Goal: Transaction & Acquisition: Purchase product/service

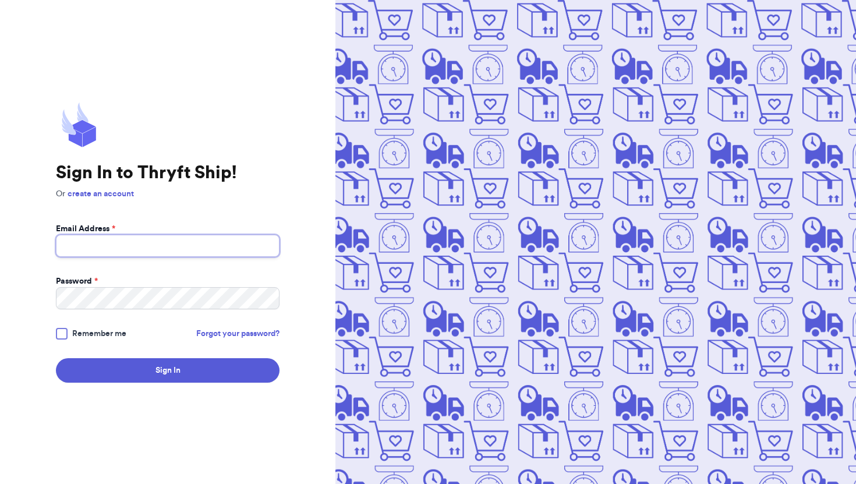
click at [207, 245] on input "Email Address *" at bounding box center [168, 246] width 224 height 22
type input "[EMAIL_ADDRESS][DOMAIN_NAME]"
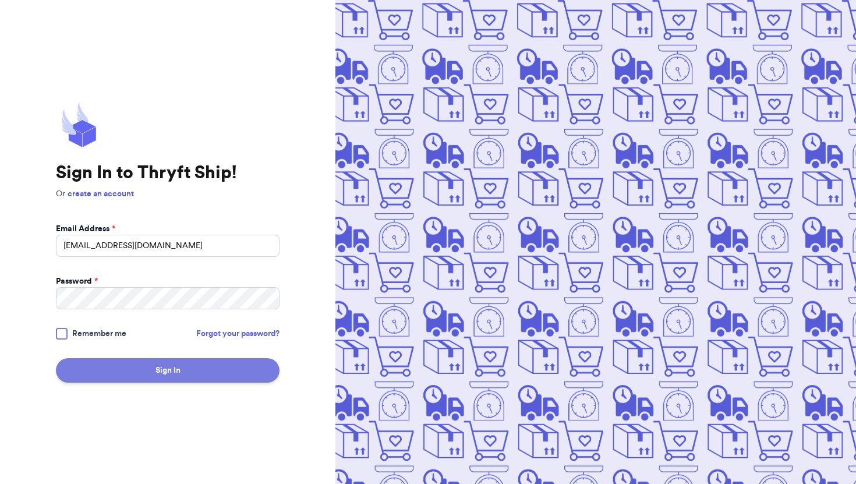
click at [195, 371] on button "Sign In" at bounding box center [168, 370] width 224 height 24
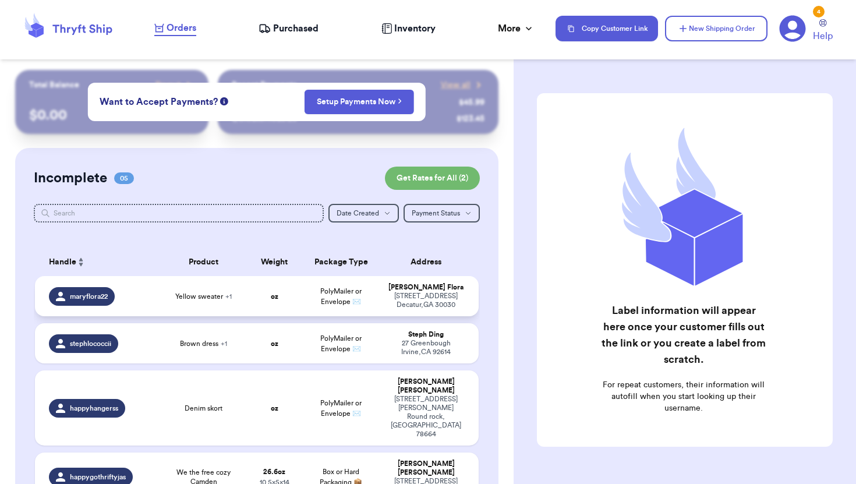
click at [98, 299] on span "maryflora22" at bounding box center [89, 296] width 38 height 9
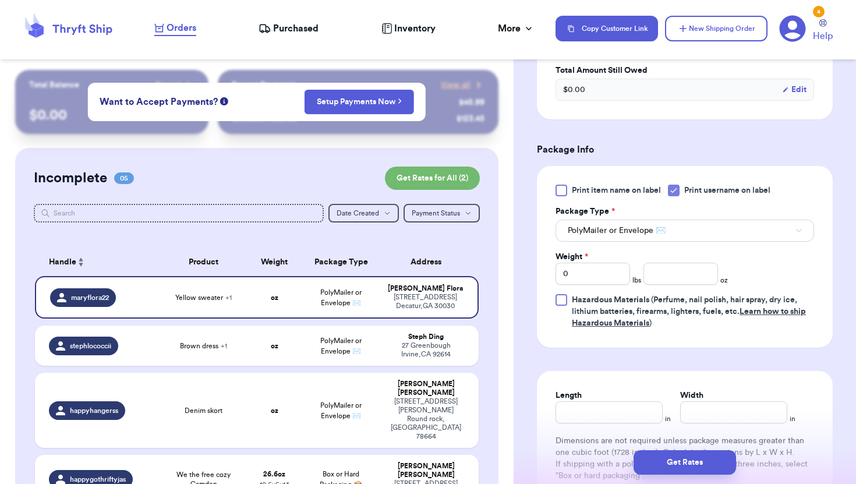
scroll to position [463, 0]
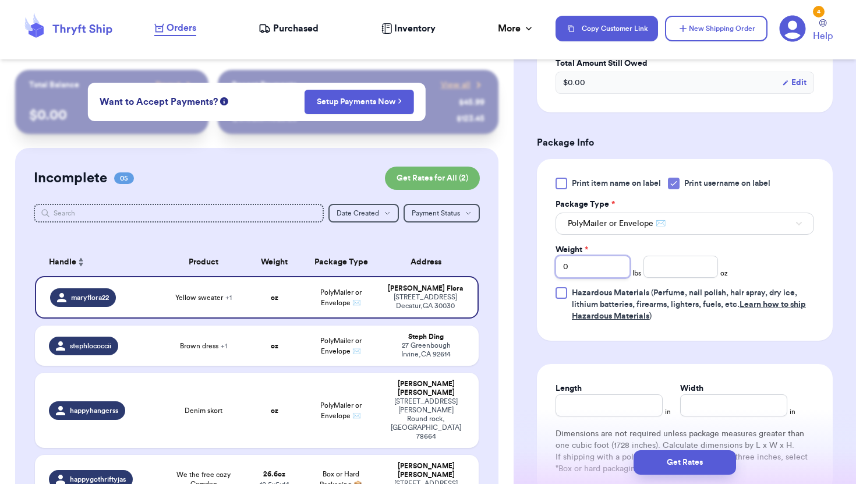
click at [573, 261] on input "0" at bounding box center [592, 267] width 75 height 22
type input "01"
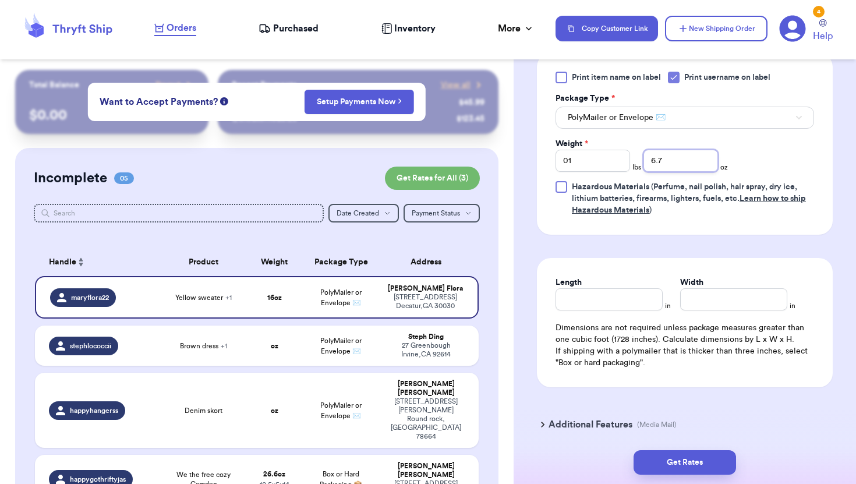
scroll to position [586, 0]
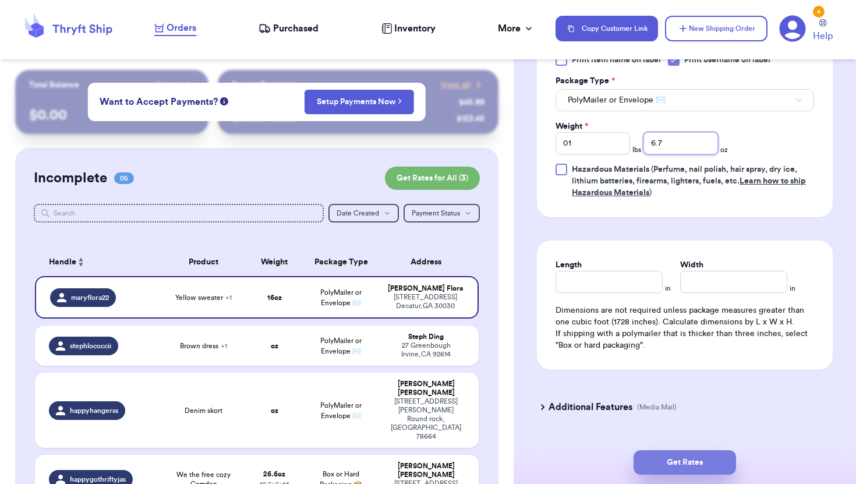
type input "6.7"
click at [698, 461] on button "Get Rates" at bounding box center [684, 462] width 102 height 24
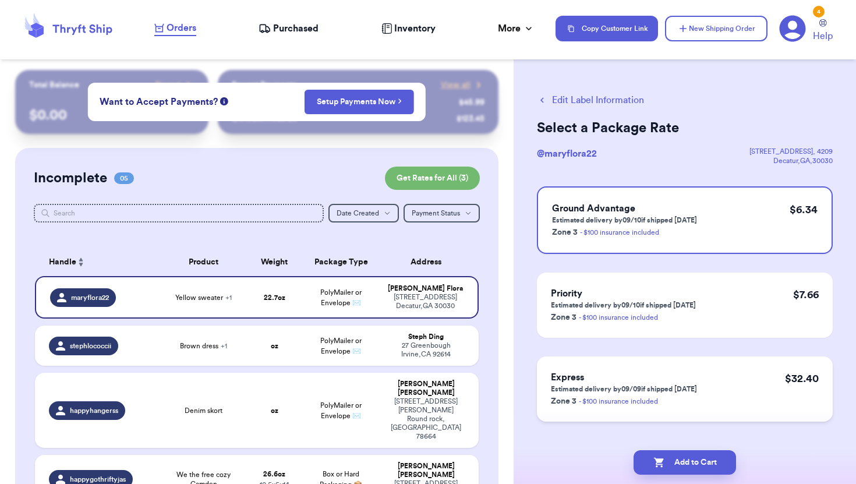
scroll to position [19, 0]
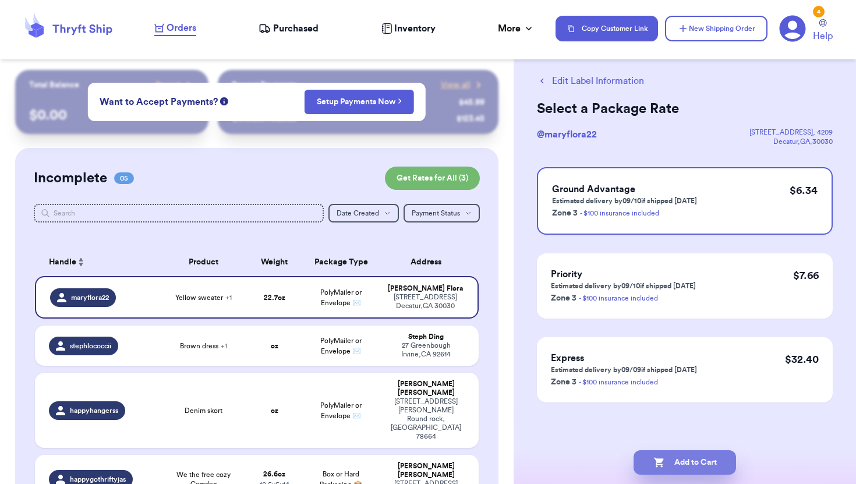
click at [709, 454] on button "Add to Cart" at bounding box center [684, 462] width 102 height 24
checkbox input "true"
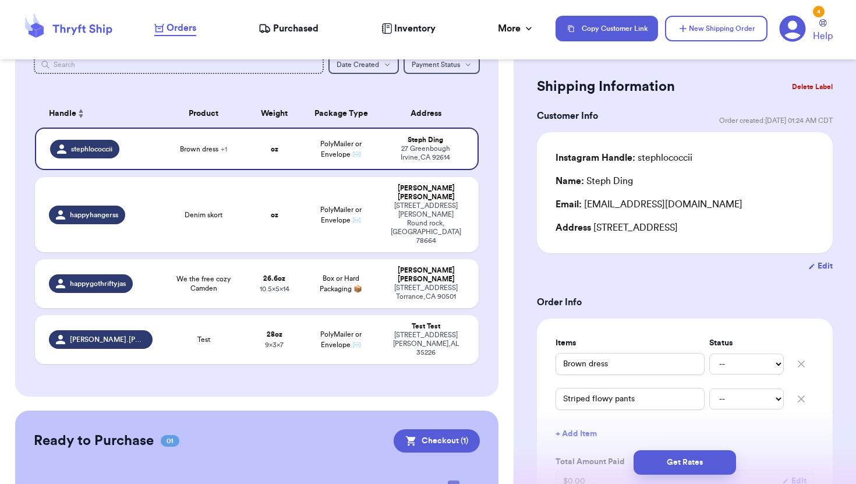
scroll to position [196, 0]
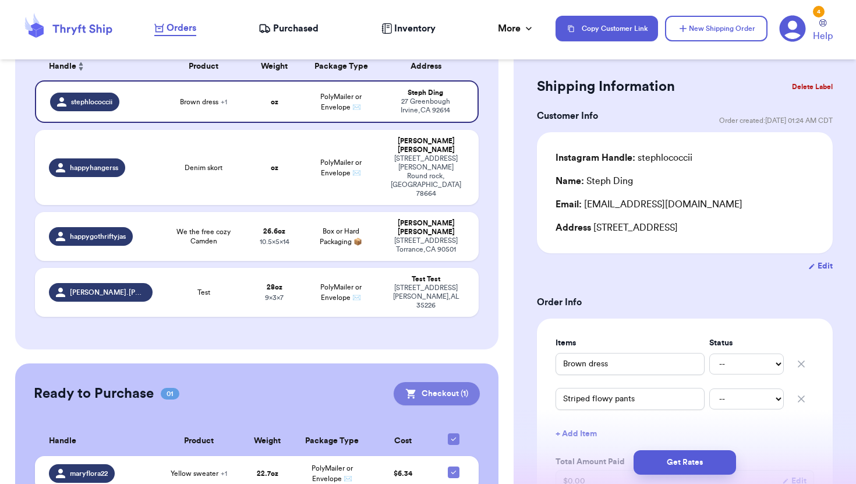
click at [456, 382] on button "Checkout ( 1 )" at bounding box center [437, 393] width 86 height 23
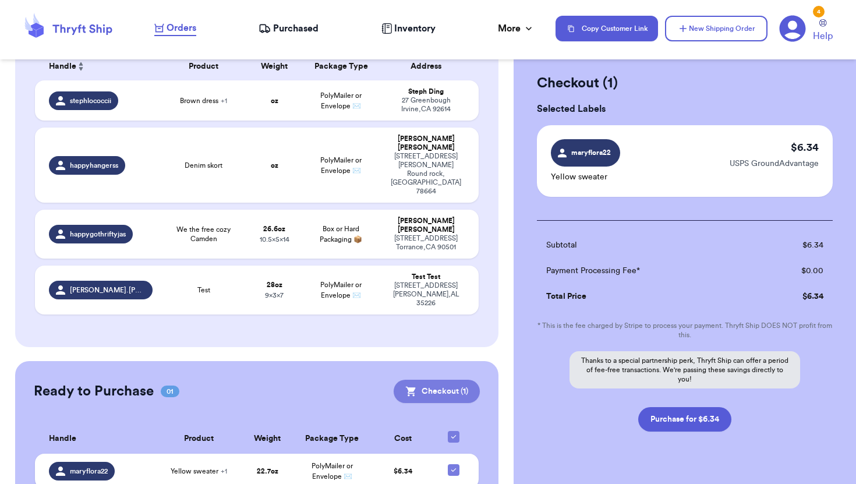
scroll to position [193, 0]
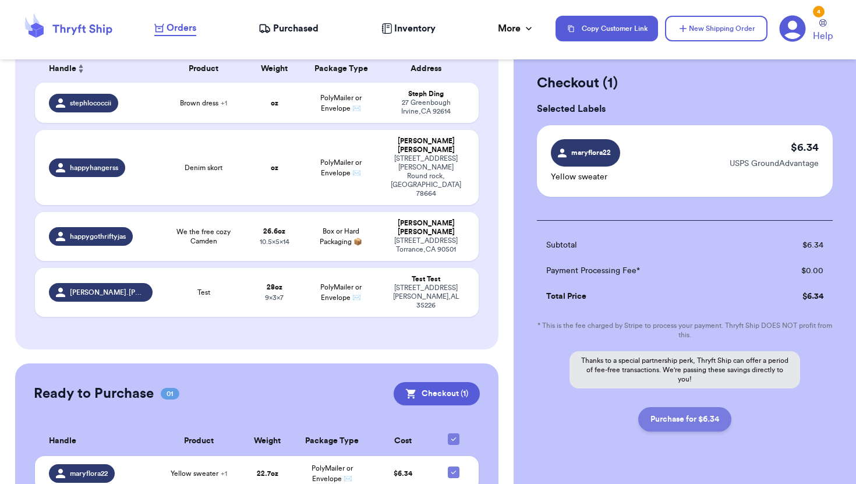
click at [707, 422] on button "Purchase for $6.34" at bounding box center [684, 419] width 93 height 24
checkbox input "false"
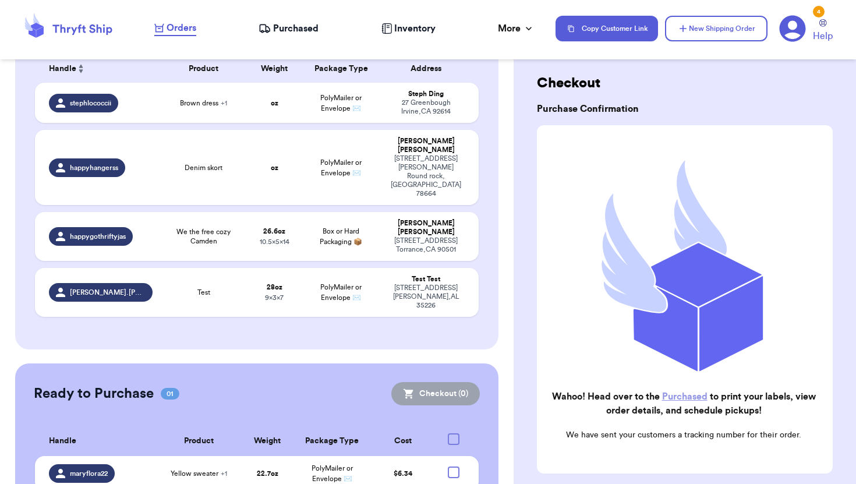
checkbox input "true"
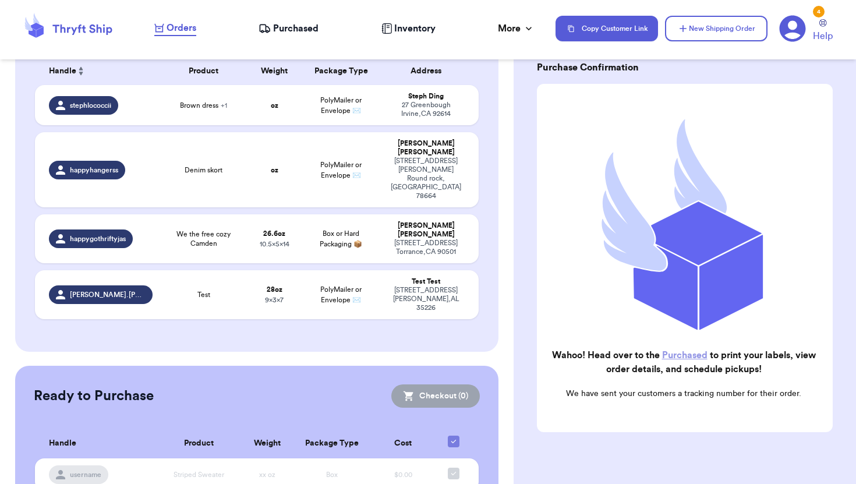
scroll to position [90, 0]
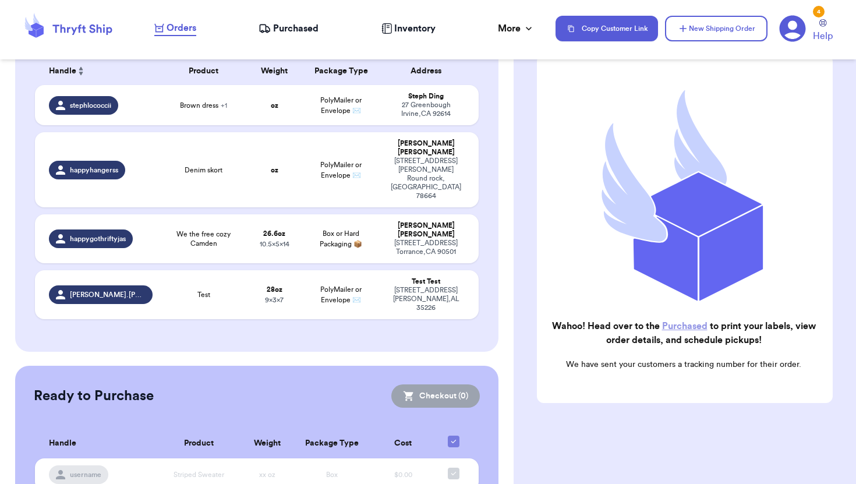
click at [316, 31] on span "Purchased" at bounding box center [295, 29] width 45 height 14
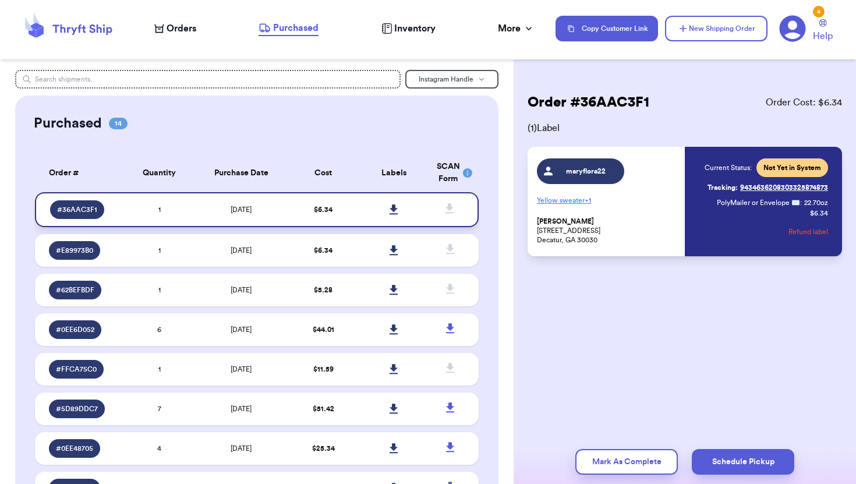
click at [399, 208] on link at bounding box center [394, 210] width 26 height 26
